Goal: Task Accomplishment & Management: Manage account settings

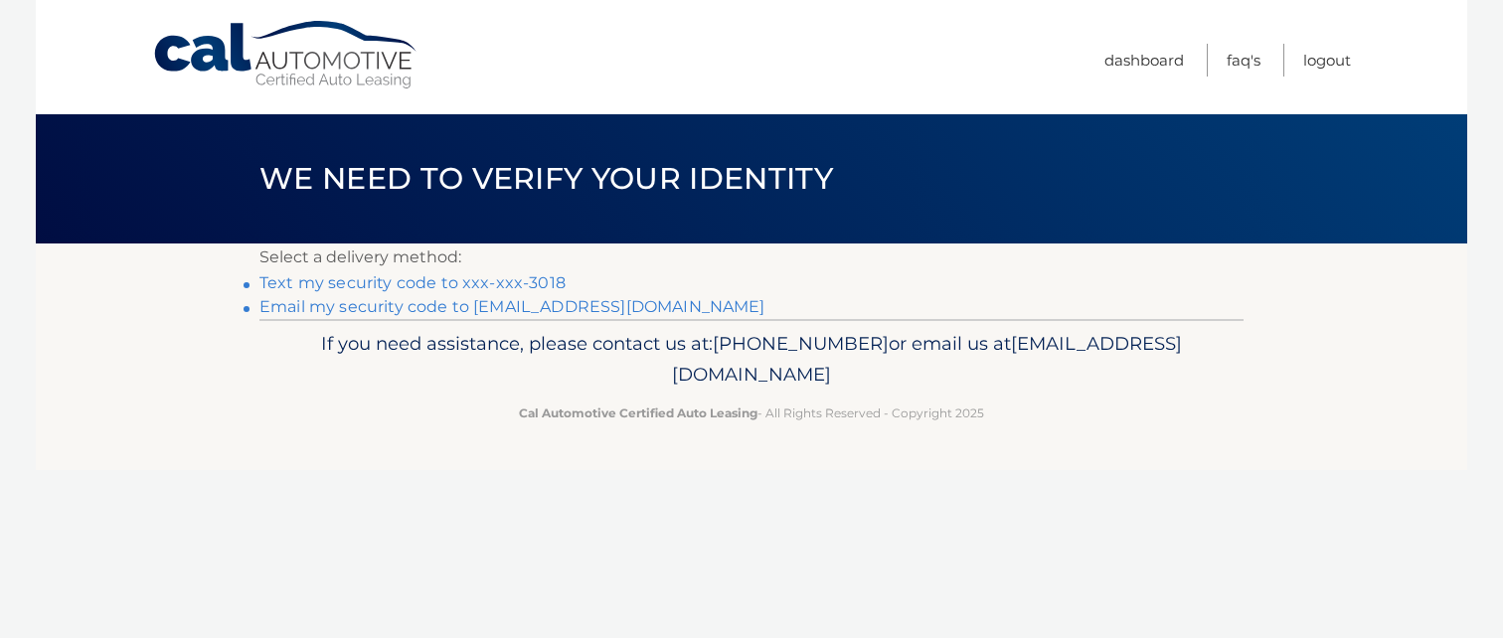
click at [515, 284] on link "Text my security code to xxx-xxx-3018" at bounding box center [412, 282] width 306 height 19
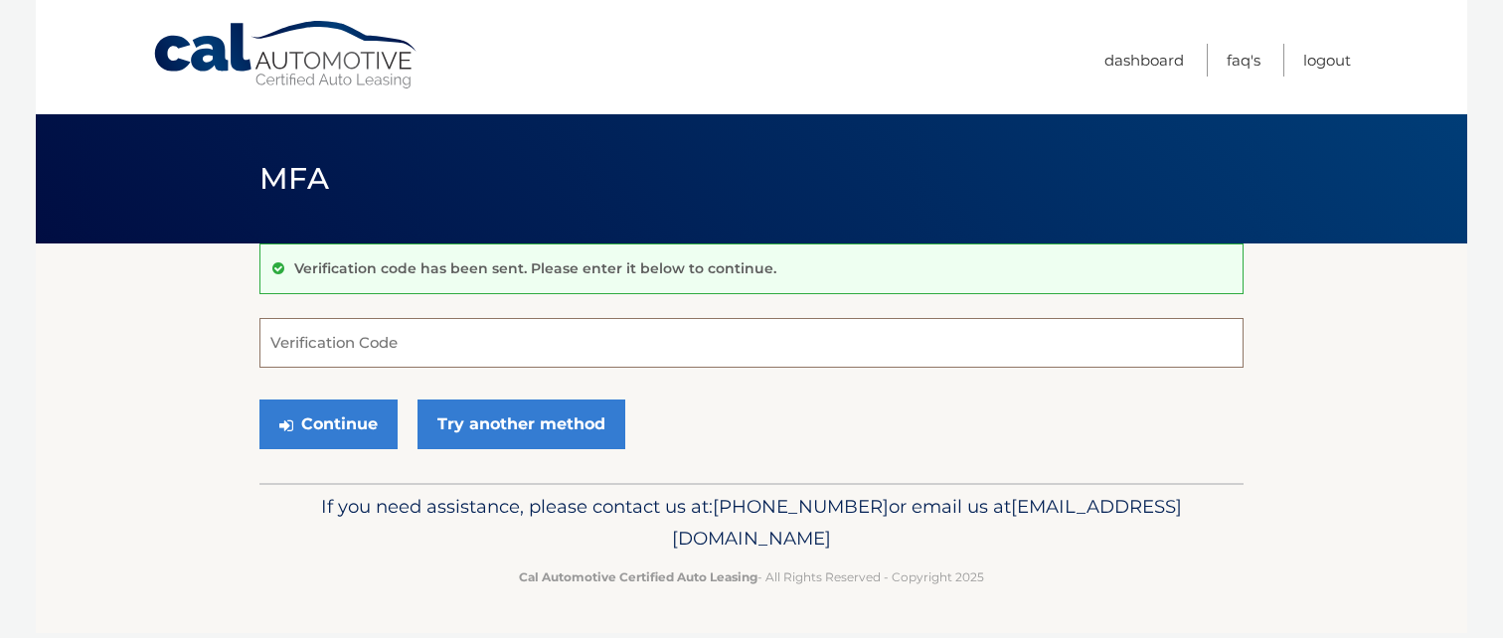
click at [501, 324] on input "Verification Code" at bounding box center [751, 343] width 984 height 50
type input "182395"
click at [259, 400] on button "Continue" at bounding box center [328, 425] width 138 height 50
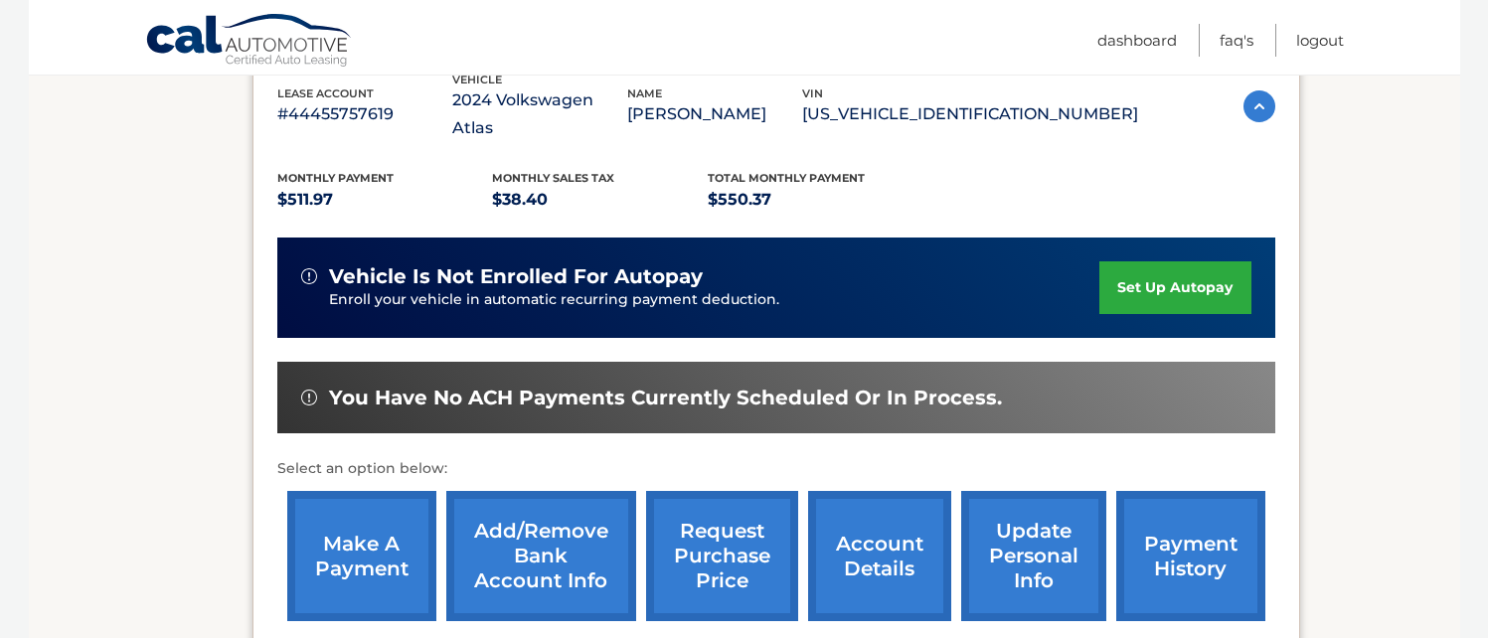
scroll to position [398, 0]
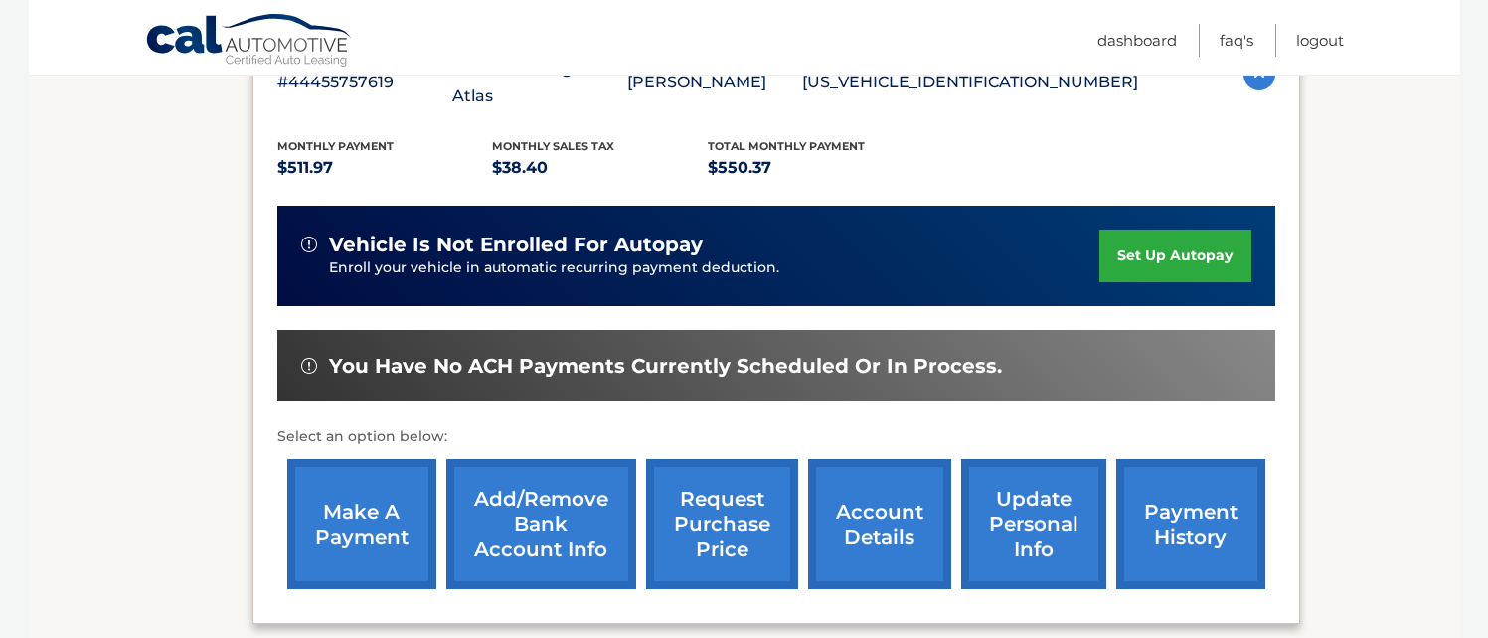
click at [405, 505] on link "make a payment" at bounding box center [361, 524] width 149 height 130
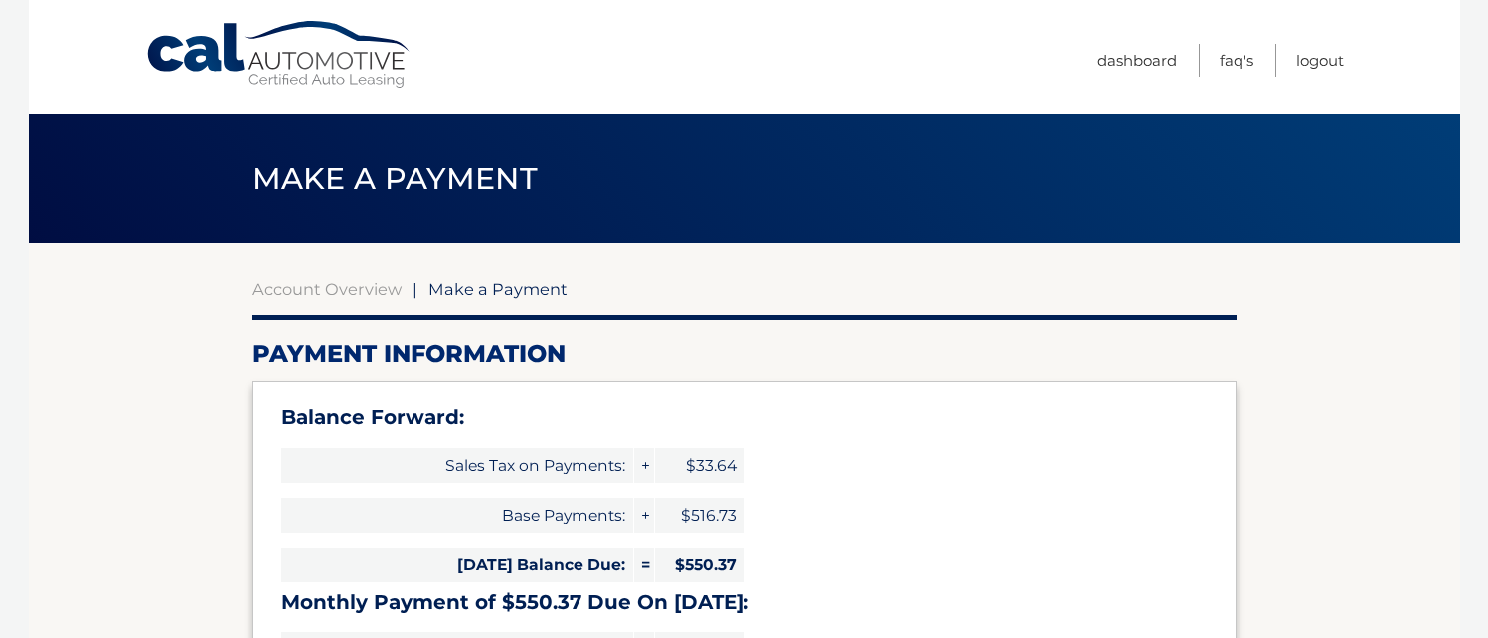
select select "ZmU1ZTZiMDQtZDVkOS00MmMwLWE0MDMtZWU5NTMyNjlhNWZk"
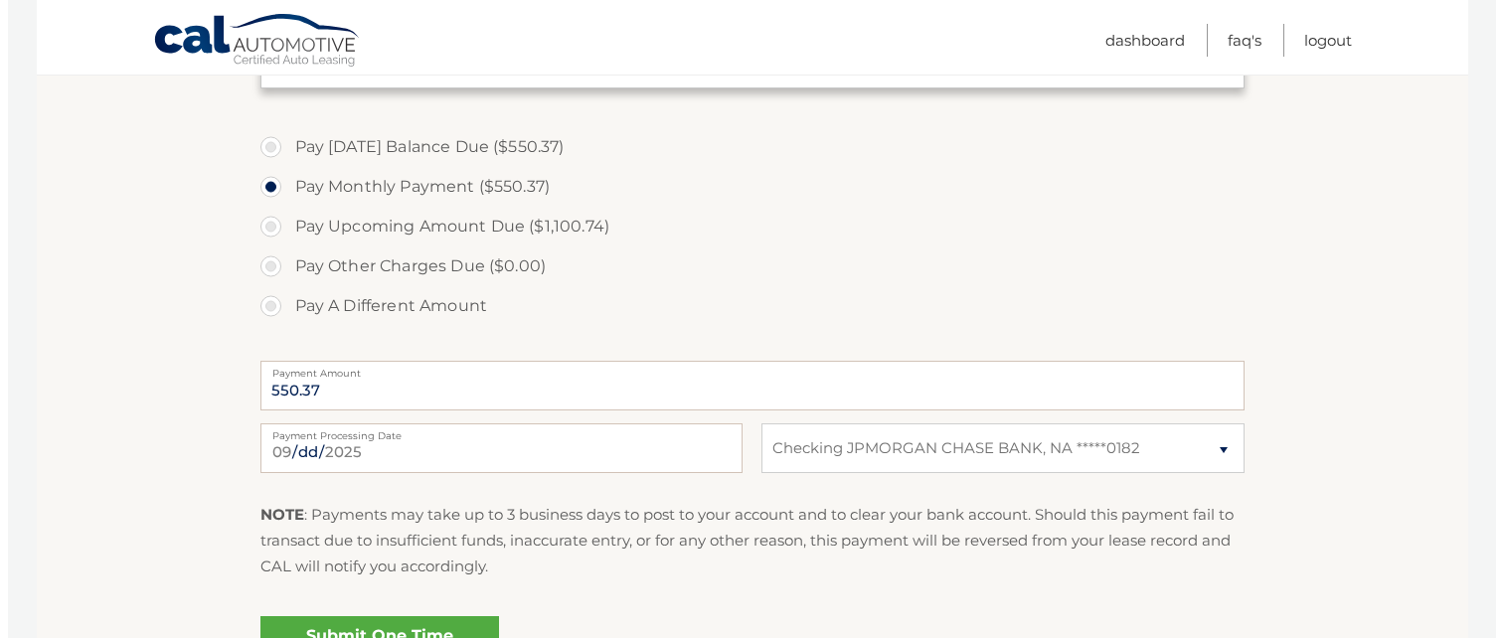
scroll to position [795, 0]
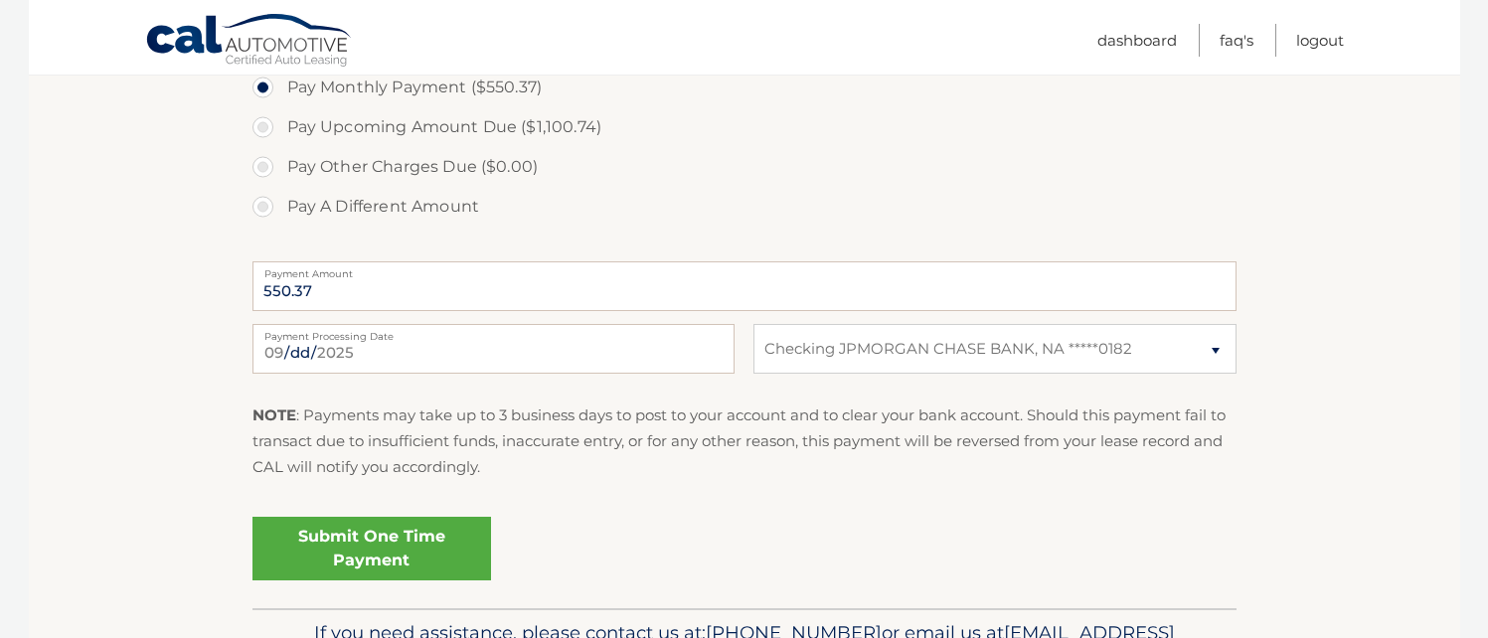
click at [427, 539] on link "Submit One Time Payment" at bounding box center [372, 549] width 239 height 64
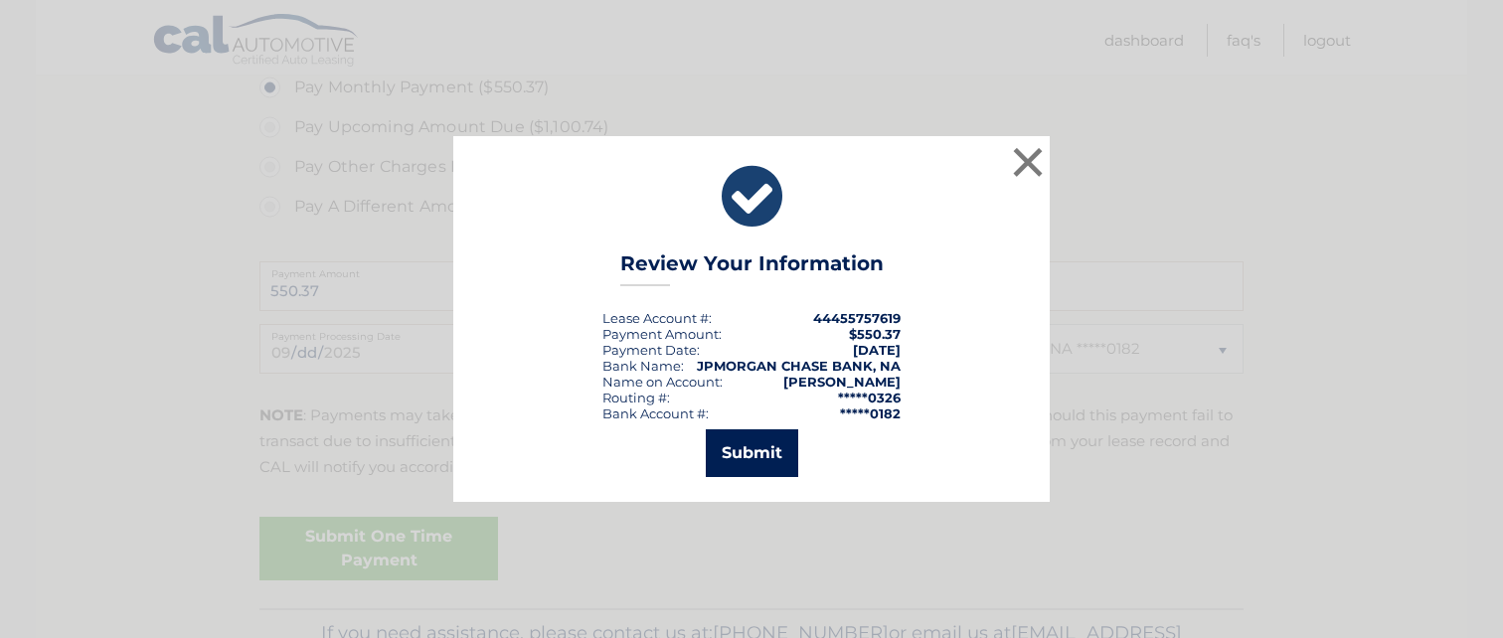
click at [748, 462] on button "Submit" at bounding box center [752, 453] width 92 height 48
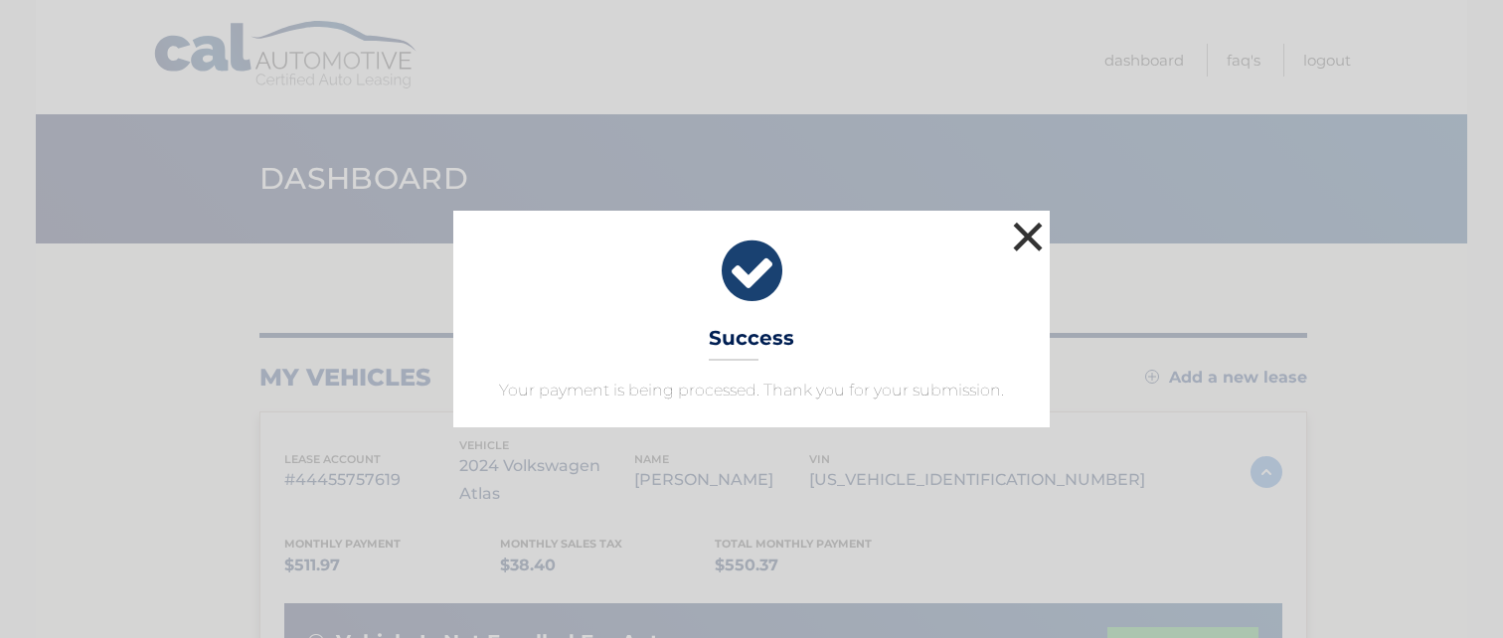
click at [1030, 249] on button "×" at bounding box center [1028, 237] width 40 height 40
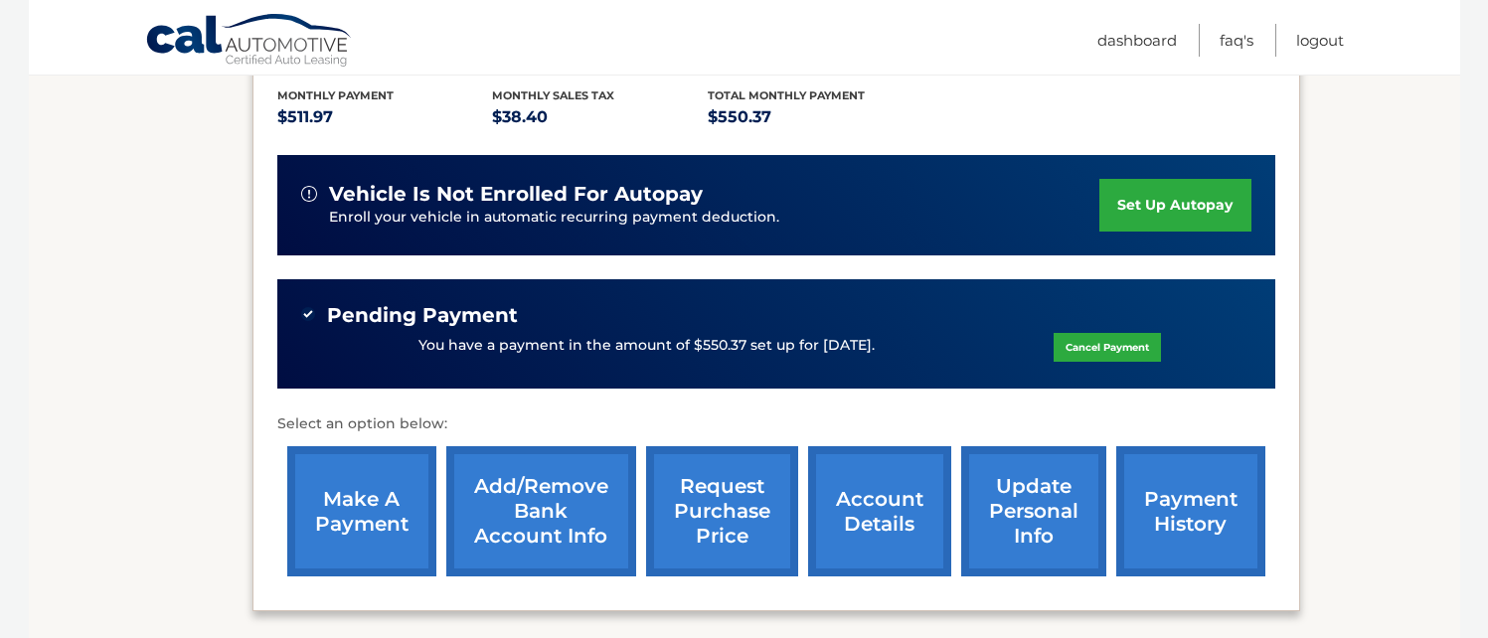
scroll to position [497, 0]
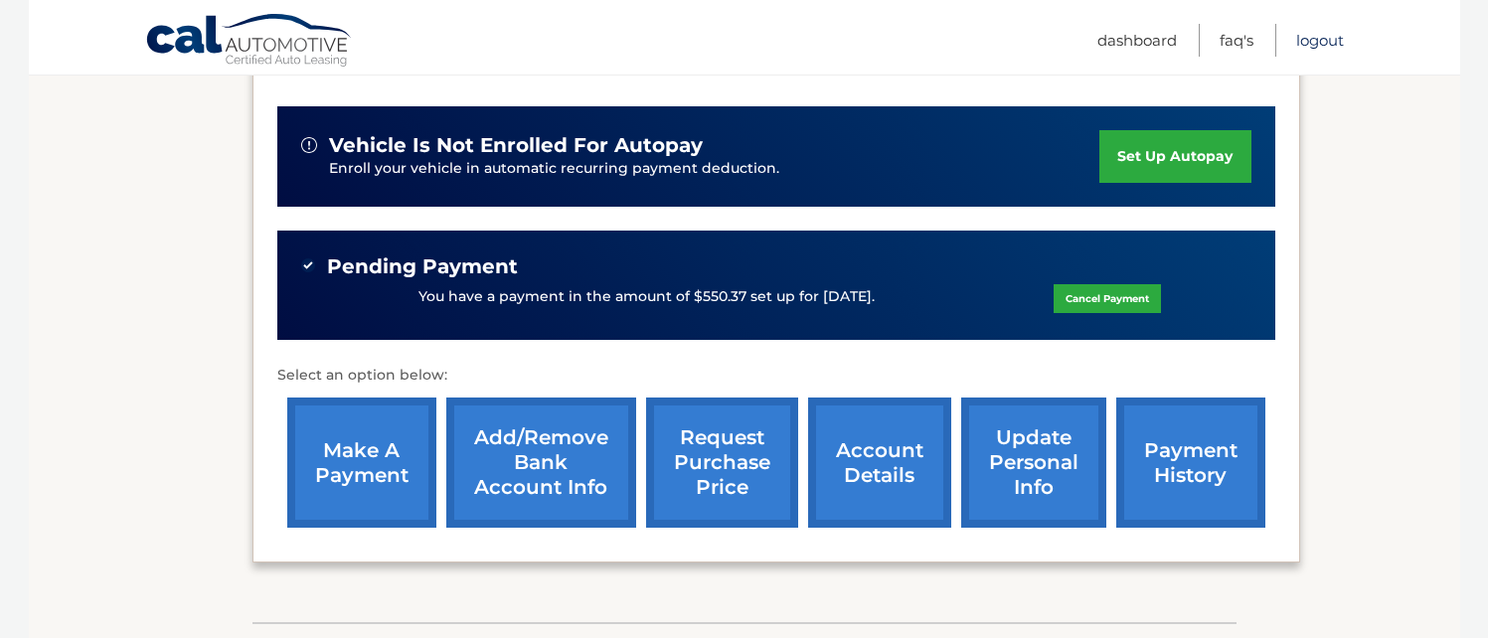
click at [1315, 41] on link "Logout" at bounding box center [1320, 40] width 48 height 33
